Goal: Task Accomplishment & Management: Manage account settings

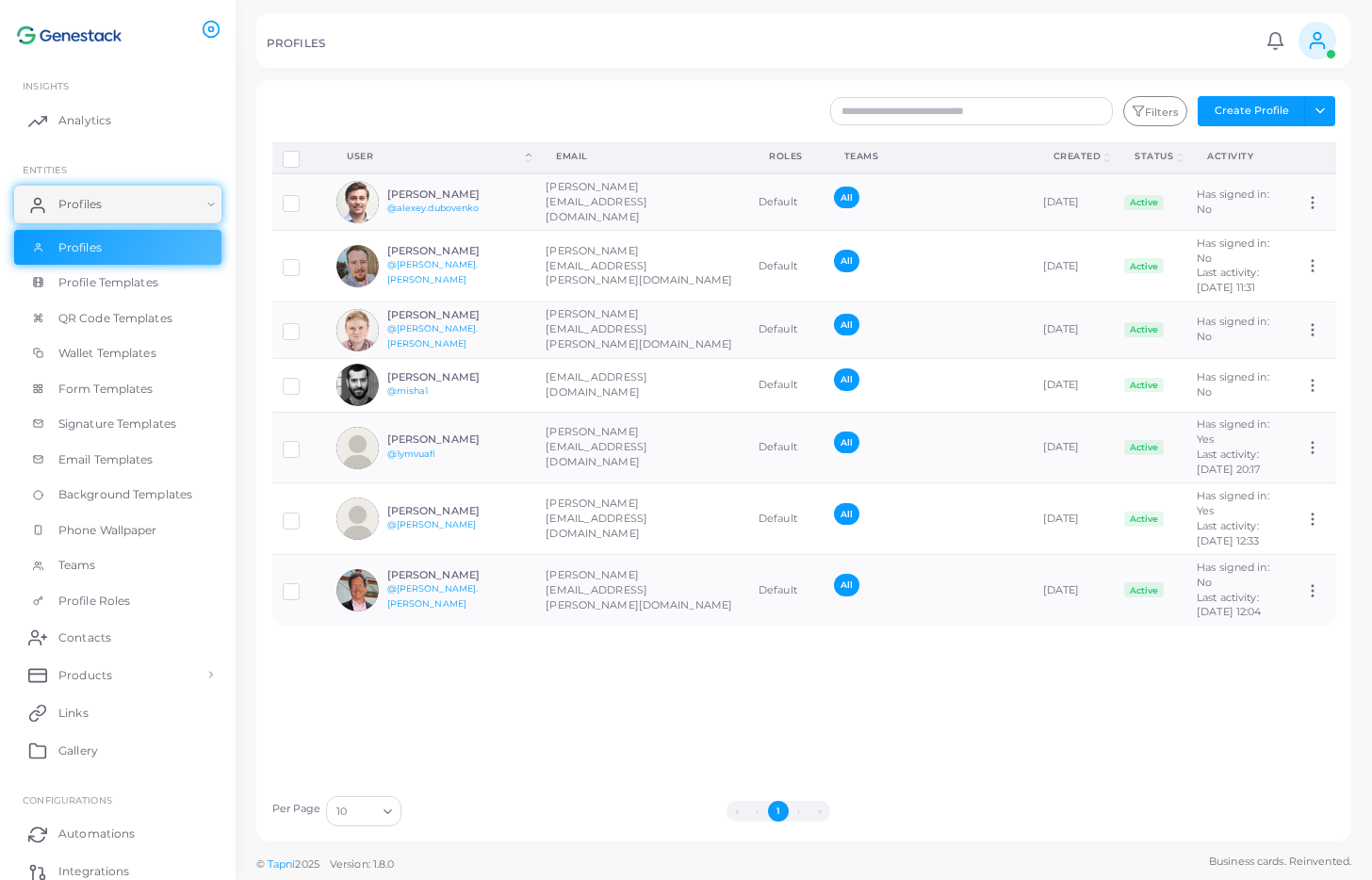
click at [785, 31] on icon at bounding box center [1317, 41] width 21 height 21
click at [785, 35] on circle at bounding box center [1316, 36] width 7 height 7
click at [785, 158] on link "Logout" at bounding box center [1263, 172] width 153 height 29
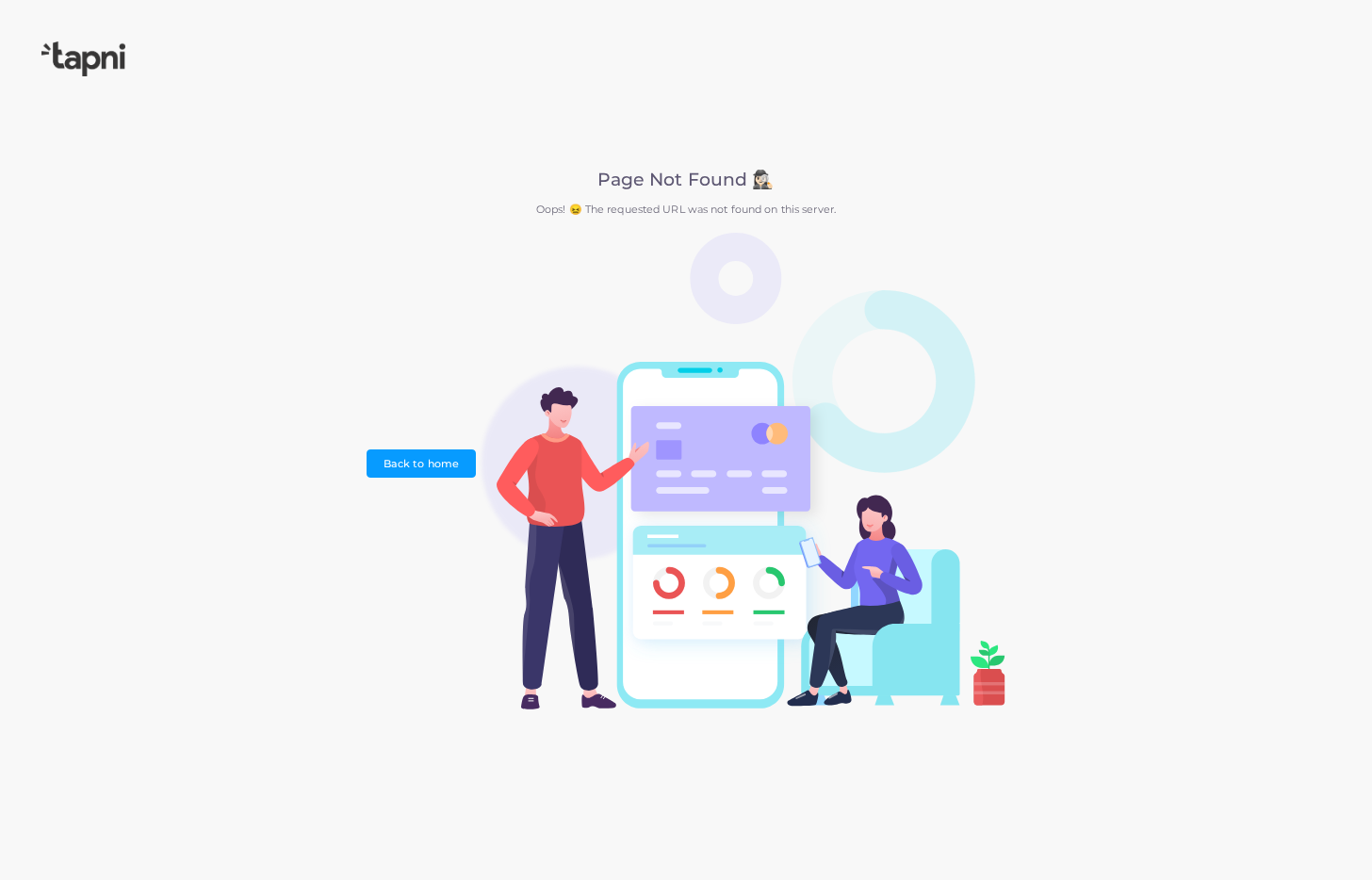
click at [96, 61] on img at bounding box center [83, 59] width 84 height 35
click at [100, 64] on img at bounding box center [83, 59] width 84 height 35
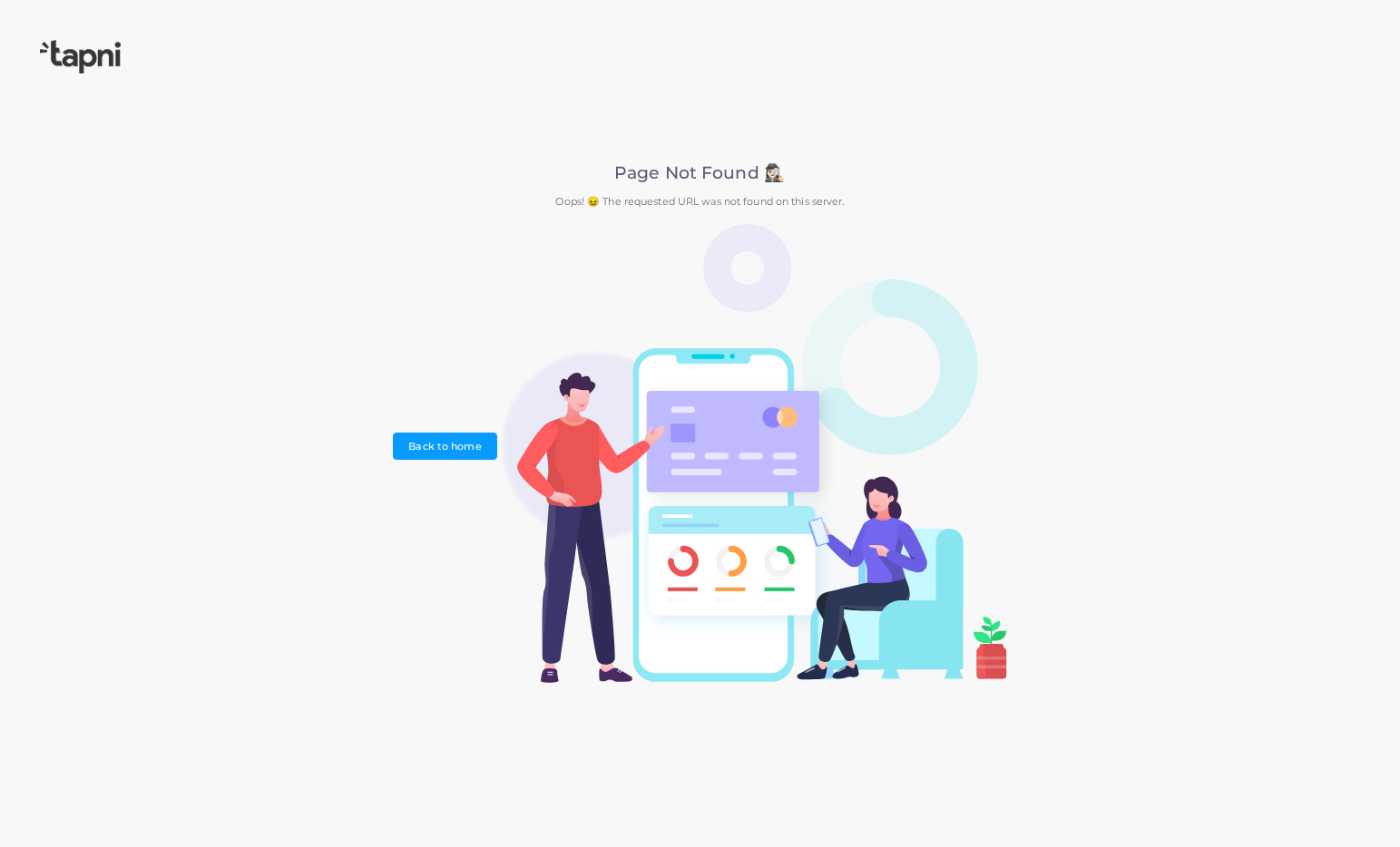
click at [103, 62] on img at bounding box center [80, 56] width 81 height 34
click at [110, 61] on img at bounding box center [80, 56] width 81 height 34
click at [449, 451] on link "Back to home" at bounding box center [445, 446] width 105 height 27
click at [451, 448] on link "Back to home" at bounding box center [445, 446] width 105 height 27
